Goal: Information Seeking & Learning: Find specific fact

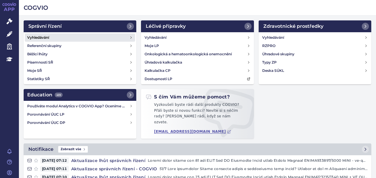
click at [42, 36] on h4 "Vyhledávání" at bounding box center [38, 38] width 22 height 6
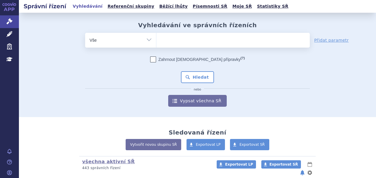
click at [148, 42] on select "Vše Spisová značka Typ SŘ Přípravek/SUKL kód Účastník/Držitel" at bounding box center [120, 39] width 71 height 13
select select "filter-atc-group"
click at [85, 33] on select "Vše Spisová značka Typ SŘ Přípravek/SUKL kód Účastník/Držitel" at bounding box center [120, 39] width 71 height 13
click at [237, 44] on ul at bounding box center [234, 39] width 154 height 12
click at [157, 44] on select at bounding box center [156, 40] width 0 height 15
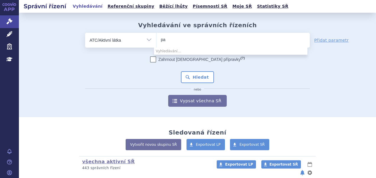
type input "p"
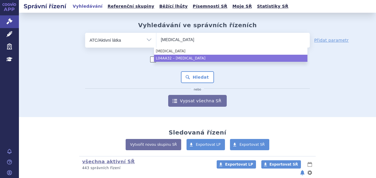
type input "apremilast"
select select "L04AA32"
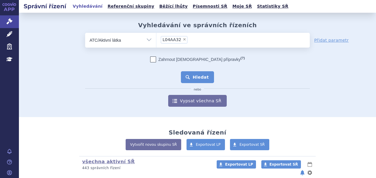
drag, startPoint x: 217, startPoint y: 59, endPoint x: 199, endPoint y: 79, distance: 26.6
click at [199, 79] on button "Hledat" at bounding box center [197, 77] width 33 height 12
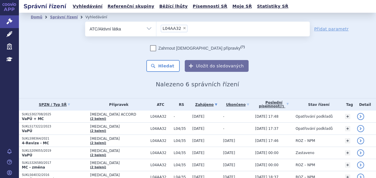
click at [183, 27] on span "×" at bounding box center [185, 28] width 4 height 4
click at [157, 27] on select "L04AA32" at bounding box center [156, 28] width 0 height 15
select select
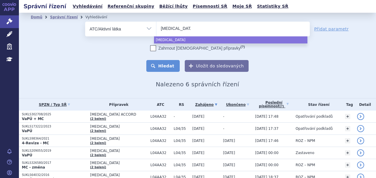
type input "[MEDICAL_DATA]"
select select "[MEDICAL_DATA]"
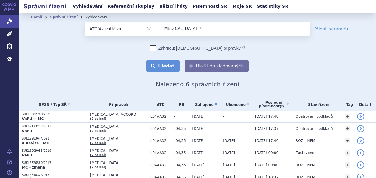
click at [170, 68] on button "Hledat" at bounding box center [162, 66] width 33 height 12
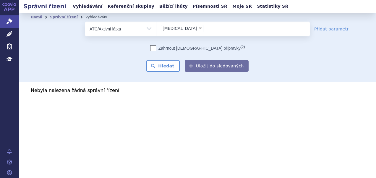
select select "filter-all"
click at [85, 22] on select "Vše Spisová značka Typ SŘ Přípravek/SUKL kód Účastník/Držitel" at bounding box center [120, 28] width 71 height 13
click at [194, 30] on ul at bounding box center [234, 28] width 154 height 12
click at [157, 30] on select at bounding box center [156, 28] width 0 height 15
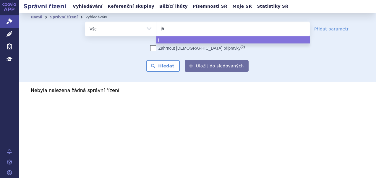
type input "jar"
type input "jardia"
type input "jardianc"
type input "[MEDICAL_DATA]"
select select "[MEDICAL_DATA]"
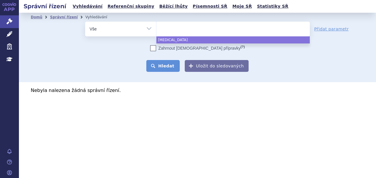
click at [164, 63] on button "Hledat" at bounding box center [162, 66] width 33 height 12
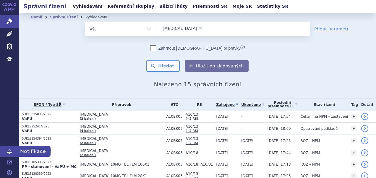
click at [10, 154] on icon at bounding box center [10, 152] width 6 height 6
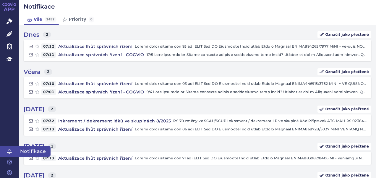
click at [13, 151] on link "Notifikace" at bounding box center [9, 151] width 19 height 11
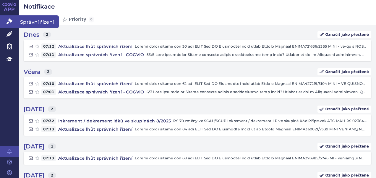
click at [10, 22] on icon at bounding box center [10, 21] width 6 height 6
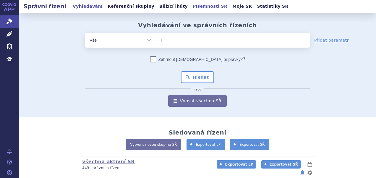
type input "ja"
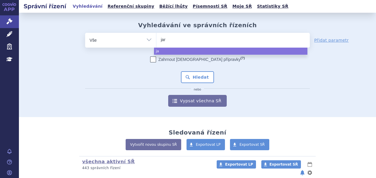
type input "jard"
type input "jardia"
type input "jardianc"
type input "jardiance"
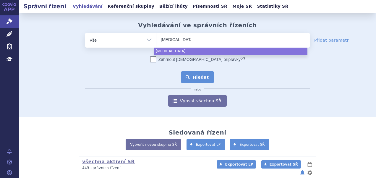
select select "jardiance"
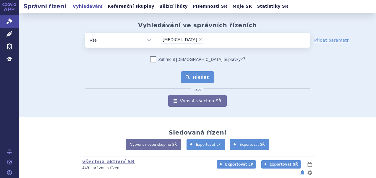
click at [189, 78] on button "Hledat" at bounding box center [197, 77] width 33 height 12
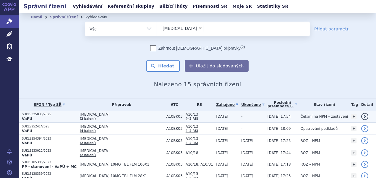
click at [39, 114] on p "SUKLS325835/2025" at bounding box center [49, 114] width 55 height 4
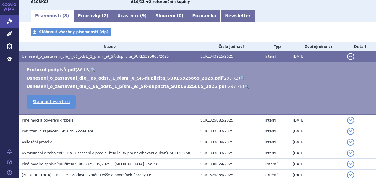
scroll to position [95, 0]
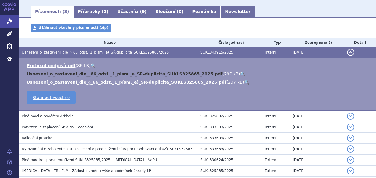
click at [143, 74] on link "Usneseni_o_zastaveni_dle__66_odst._1_pism._e_SR-duplicita_SUKLS325865_2025.pdf" at bounding box center [125, 74] width 196 height 5
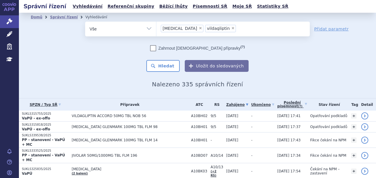
click at [199, 28] on span "×" at bounding box center [201, 28] width 4 height 4
click at [157, 28] on select "sitagliptin vildagliptin" at bounding box center [156, 28] width 0 height 15
select select "vildagliptin"
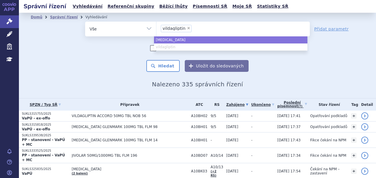
click at [187, 27] on span "×" at bounding box center [189, 28] width 4 height 4
click at [157, 27] on select "sitagliptin vildagliptin" at bounding box center [156, 28] width 0 height 15
select select
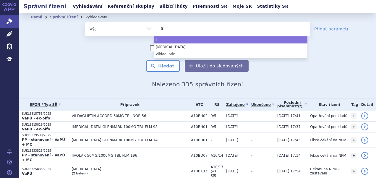
type input "tru"
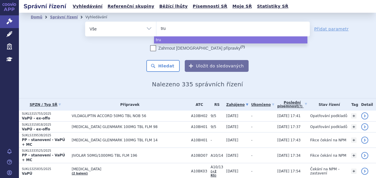
type input "truq"
type input "truqap"
select select "truqap"
click at [167, 63] on button "Hledat" at bounding box center [162, 66] width 33 height 12
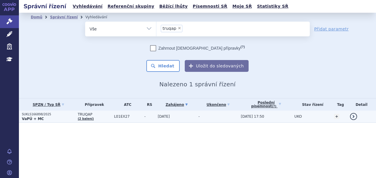
click at [37, 115] on p "SUKLS166898/2025" at bounding box center [48, 114] width 53 height 4
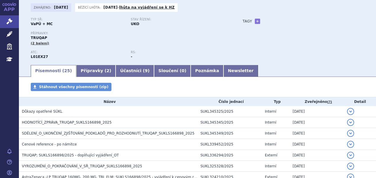
scroll to position [47, 0]
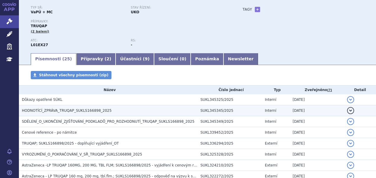
click at [70, 110] on span "HODNOTÍCÍ_ZPRÁVA_TRUQAP_SUKLS166898_2025" at bounding box center [67, 111] width 90 height 4
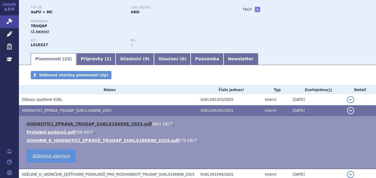
click at [82, 123] on link "HODNOTÍCÍ_ZPRÁVA_TRUQAP_SUKLS166898_2025.pdf" at bounding box center [89, 124] width 125 height 5
